Goal: Information Seeking & Learning: Learn about a topic

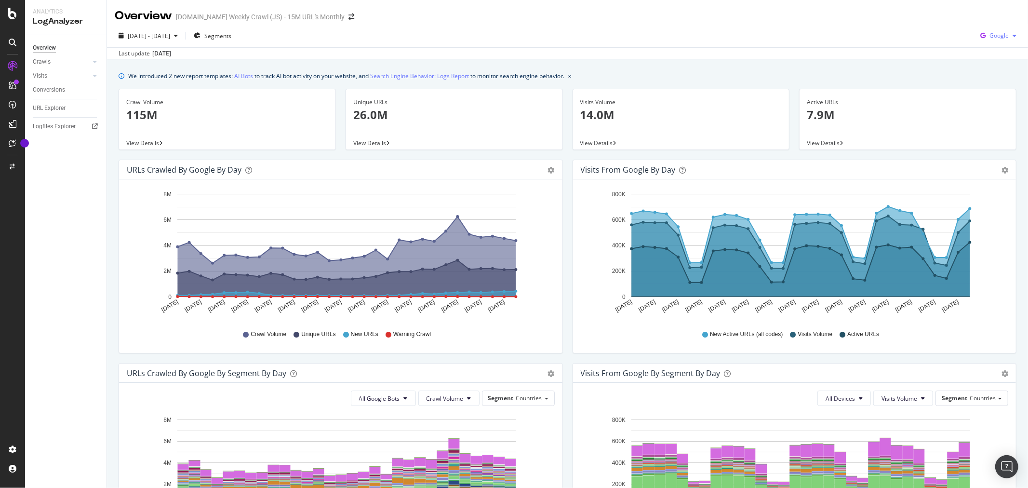
click at [1012, 35] on icon "button" at bounding box center [1014, 36] width 4 height 6
click at [53, 89] on div "Conversions" at bounding box center [49, 90] width 32 height 10
